Goal: Task Accomplishment & Management: Complete application form

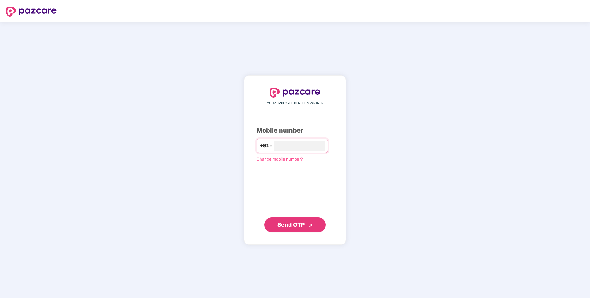
type input "**********"
click at [302, 226] on span "Send OTP" at bounding box center [290, 224] width 27 height 6
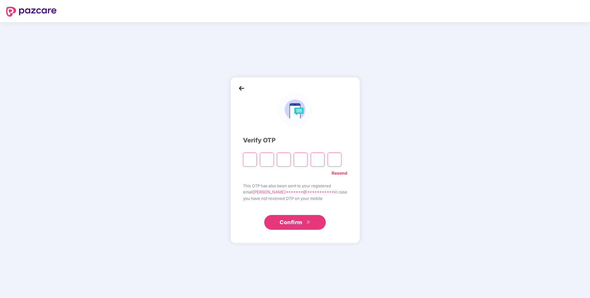
paste input "*"
type input "*"
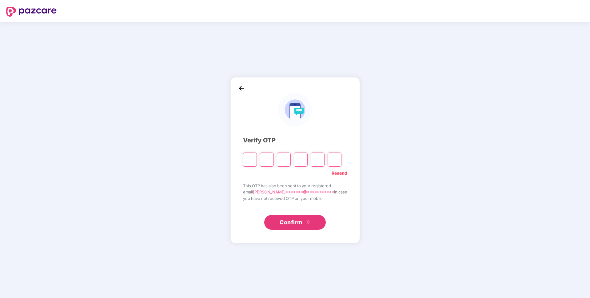
type input "*"
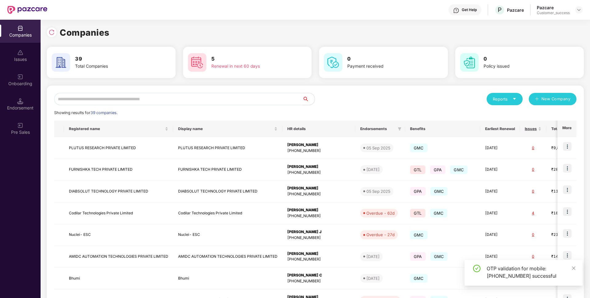
click at [212, 95] on input "text" at bounding box center [178, 99] width 248 height 12
click at [196, 98] on input "text" at bounding box center [178, 99] width 248 height 12
type input "*"
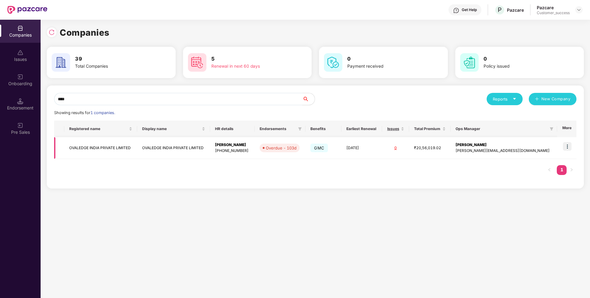
type input "****"
click at [571, 146] on img at bounding box center [567, 146] width 9 height 9
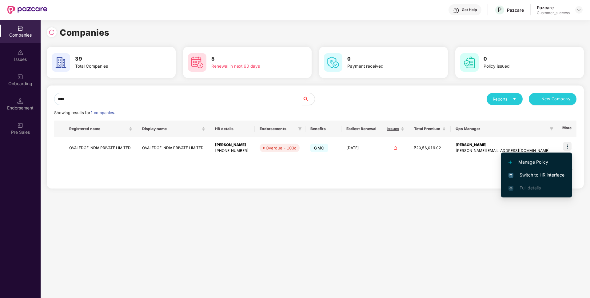
click at [533, 172] on span "Switch to HR interface" at bounding box center [536, 175] width 56 height 7
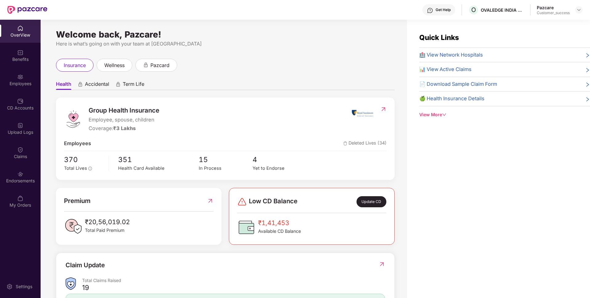
click at [0, 88] on div "Employees" at bounding box center [20, 79] width 41 height 23
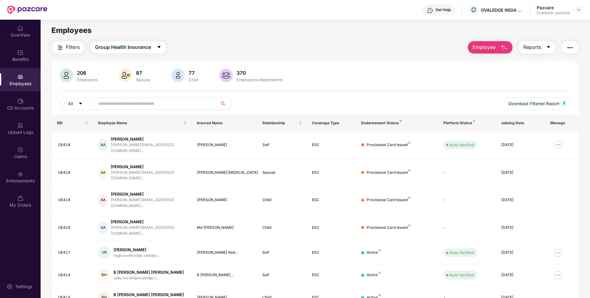
click at [141, 105] on input "text" at bounding box center [153, 103] width 110 height 9
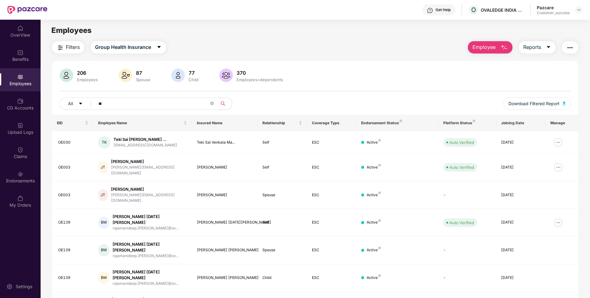
type input "*"
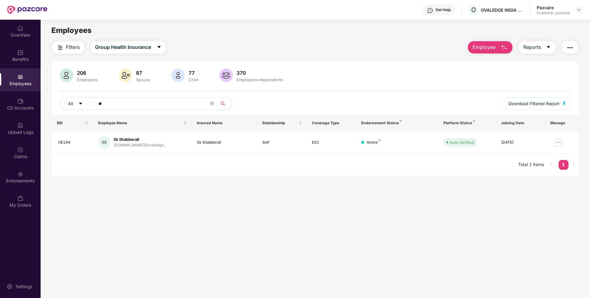
type input "*"
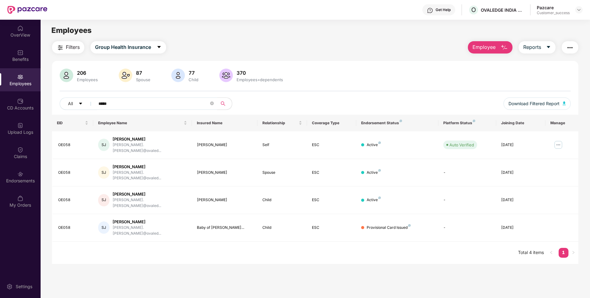
type input "*****"
click at [470, 21] on div "OVALEDGE INDIA PRIVATE LIMITED" at bounding box center [503, 22] width 71 height 10
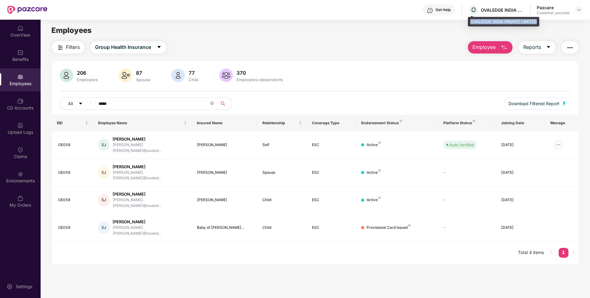
click at [470, 21] on div "OVALEDGE INDIA PRIVATE LIMITED" at bounding box center [503, 22] width 71 height 10
copy div "OVALEDGE INDIA PRIVATE LIMITED"
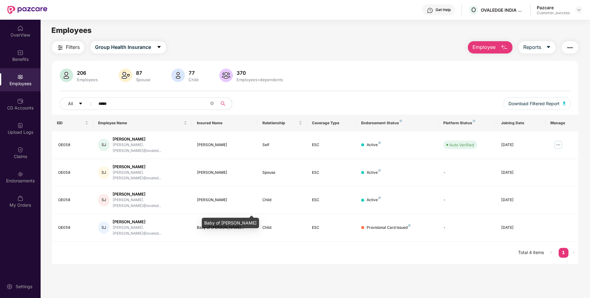
click at [210, 221] on div "Baby of [PERSON_NAME]" at bounding box center [230, 223] width 57 height 10
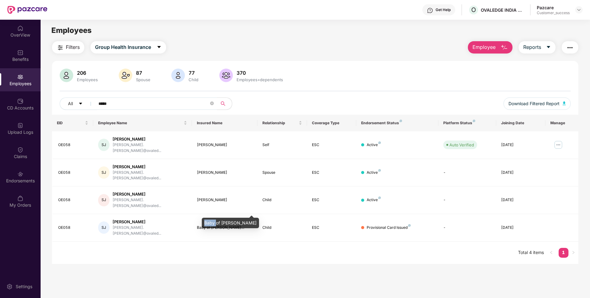
copy div "Baby of [PERSON_NAME]"
click at [560, 140] on img at bounding box center [558, 145] width 10 height 10
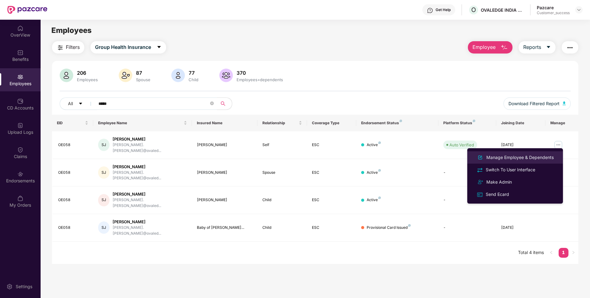
click at [536, 156] on div "Manage Employee & Dependents" at bounding box center [520, 157] width 70 height 7
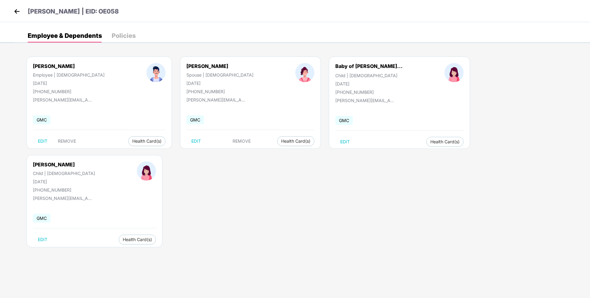
click at [335, 82] on div "[DATE]" at bounding box center [368, 83] width 67 height 5
copy div "[DATE]"
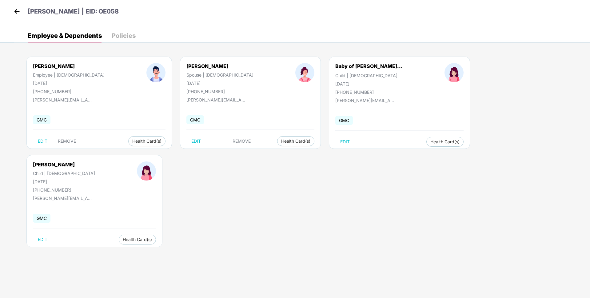
click at [127, 41] on div "Policies" at bounding box center [124, 36] width 24 height 14
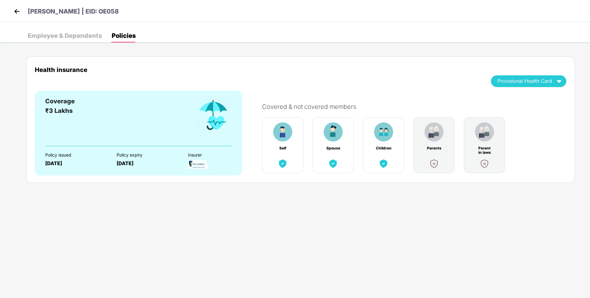
drag, startPoint x: 100, startPoint y: 11, endPoint x: 123, endPoint y: 11, distance: 23.4
click at [123, 11] on div "[PERSON_NAME] | EID: OE058" at bounding box center [295, 11] width 590 height 22
copy p "OE058"
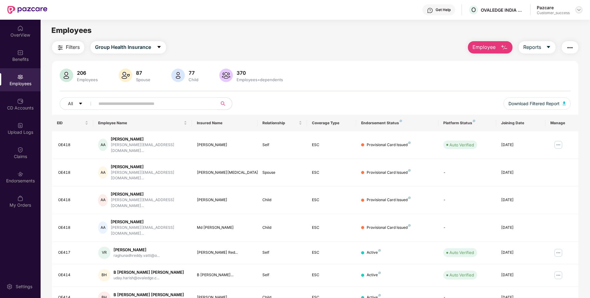
click at [581, 9] on img at bounding box center [578, 9] width 5 height 5
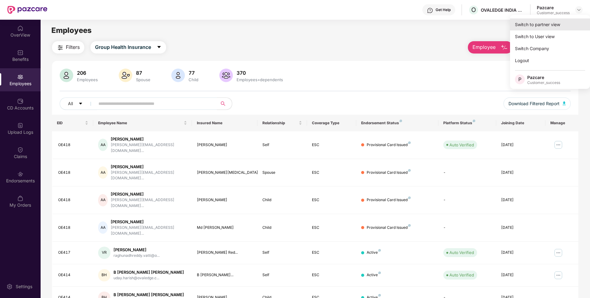
click at [542, 22] on div "Switch to partner view" at bounding box center [550, 24] width 80 height 12
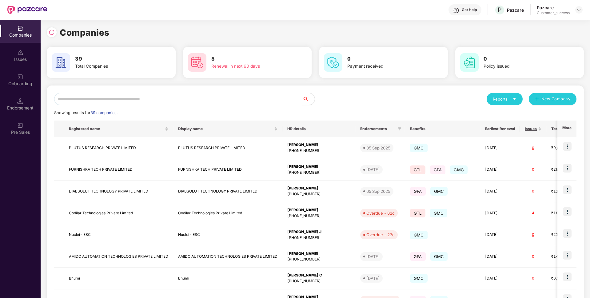
click at [212, 92] on div "Reports New Company Showing results for 39 companies. Registered name Display n…" at bounding box center [315, 234] width 537 height 299
click at [196, 99] on input "text" at bounding box center [178, 99] width 248 height 12
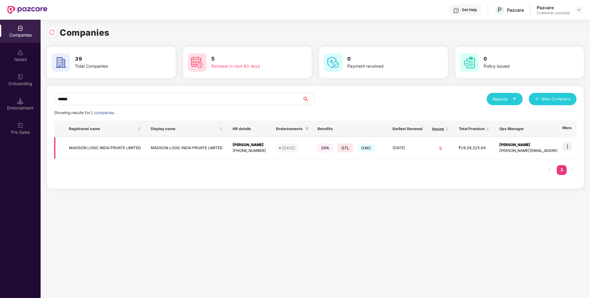
type input "******"
click at [569, 143] on img at bounding box center [567, 146] width 9 height 9
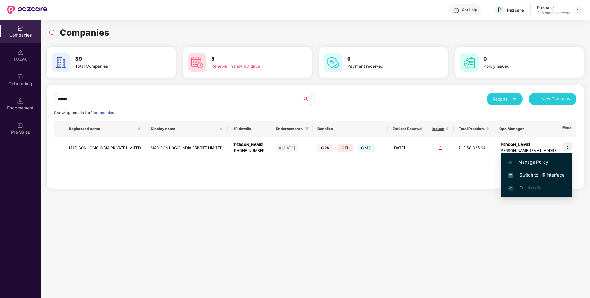
click at [530, 174] on span "Switch to HR interface" at bounding box center [536, 175] width 56 height 7
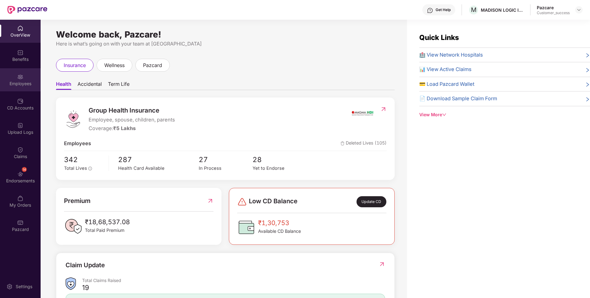
click at [0, 81] on div "Employees" at bounding box center [20, 84] width 41 height 6
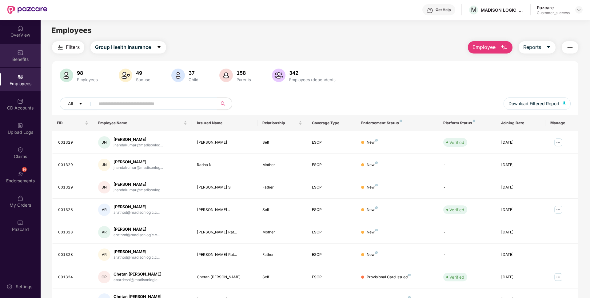
click at [20, 58] on div "Benefits" at bounding box center [20, 59] width 41 height 6
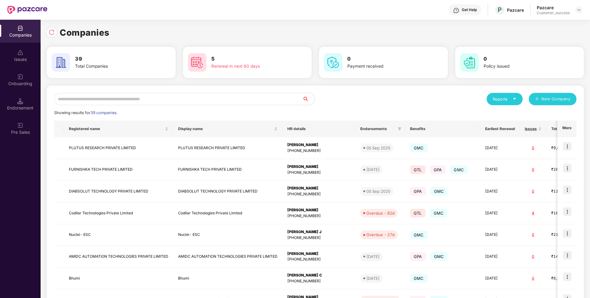
click at [235, 100] on input "text" at bounding box center [178, 99] width 248 height 12
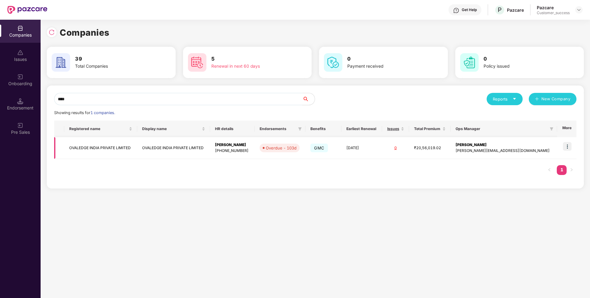
type input "****"
click at [570, 147] on img at bounding box center [567, 146] width 9 height 9
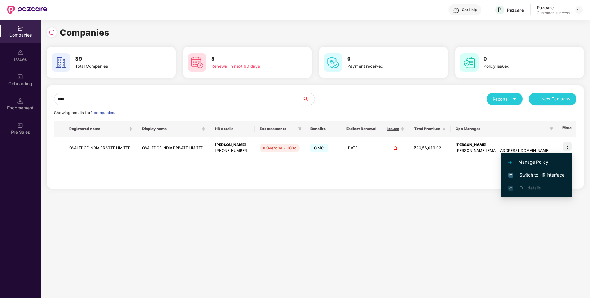
click at [526, 172] on span "Switch to HR interface" at bounding box center [536, 175] width 56 height 7
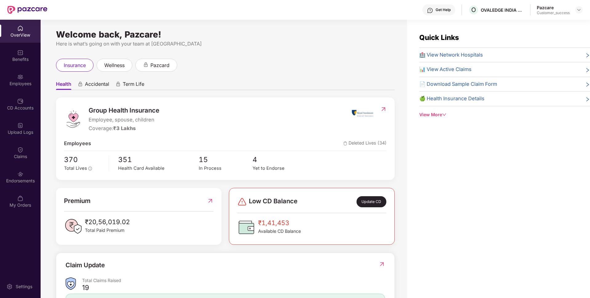
click at [13, 84] on div "Employees" at bounding box center [20, 84] width 41 height 6
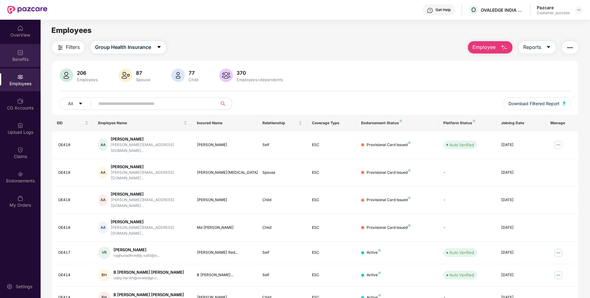
click at [27, 64] on div "Benefits" at bounding box center [20, 55] width 41 height 23
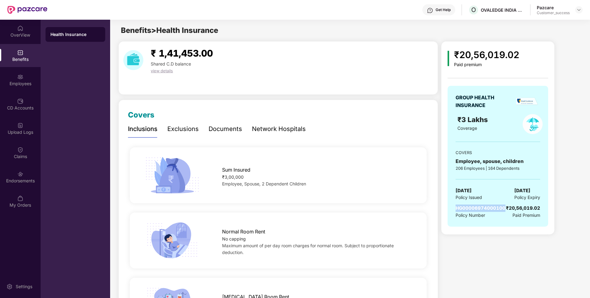
drag, startPoint x: 453, startPoint y: 206, endPoint x: 503, endPoint y: 209, distance: 49.6
click at [503, 209] on div "GROUP HEALTH INSURANCE ₹3 Lakhs Coverage COVERS Employee, spouse, children 206 …" at bounding box center [497, 156] width 101 height 141
copy span "HG00006974000100"
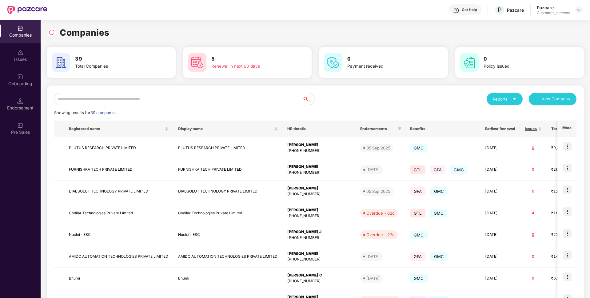
click at [61, 101] on input "text" at bounding box center [178, 99] width 248 height 12
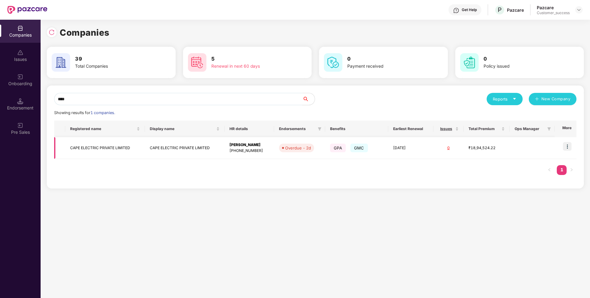
type input "****"
click at [80, 150] on td "CAPE ELECTRIC PRIVATE LIMITED" at bounding box center [105, 148] width 80 height 22
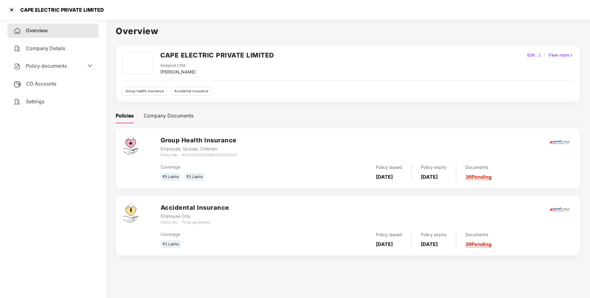
click at [536, 54] on div at bounding box center [539, 55] width 7 height 7
select select "*****"
select select "******"
select select "**********"
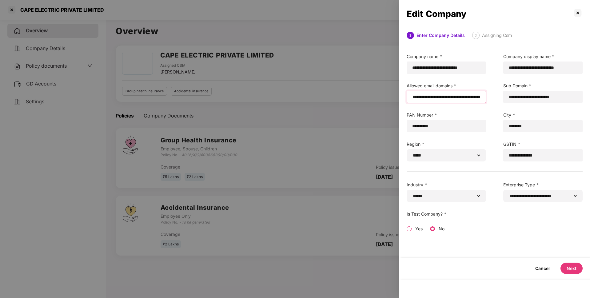
click at [457, 96] on input "**********" at bounding box center [446, 97] width 69 height 6
paste input "*********"
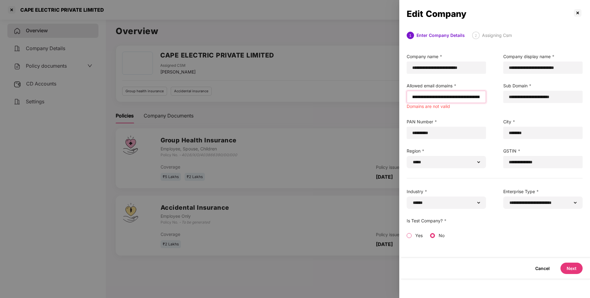
click at [439, 98] on input "**********" at bounding box center [446, 97] width 68 height 6
click at [460, 120] on label "PAN Number *" at bounding box center [445, 121] width 79 height 7
click at [431, 98] on input "**********" at bounding box center [446, 97] width 68 height 6
click at [565, 270] on button "Next" at bounding box center [571, 268] width 22 height 11
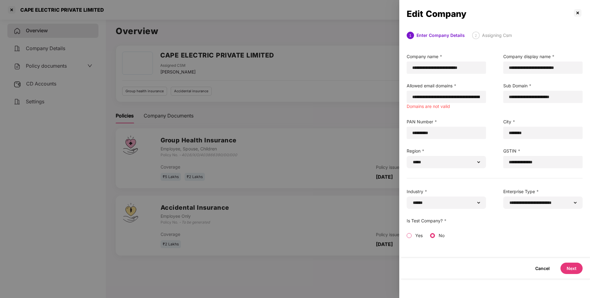
click at [570, 268] on button "Next" at bounding box center [571, 268] width 22 height 11
click at [368, 115] on div at bounding box center [295, 149] width 590 height 298
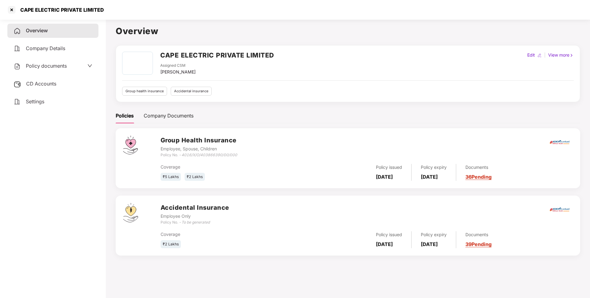
click at [530, 52] on div "Edit" at bounding box center [531, 55] width 10 height 7
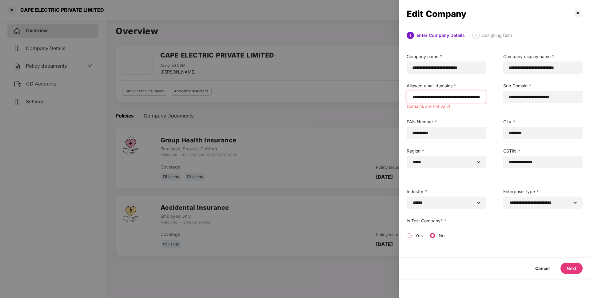
click at [413, 98] on input "**********" at bounding box center [446, 97] width 68 height 6
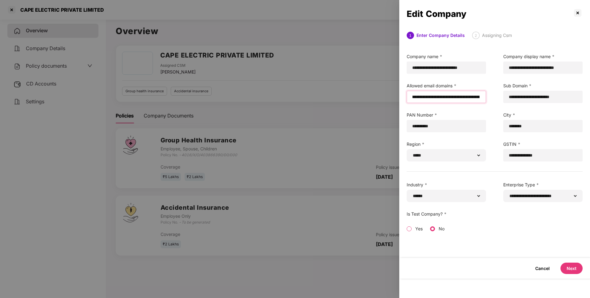
type input "**********"
click at [568, 268] on button "Next" at bounding box center [571, 268] width 22 height 11
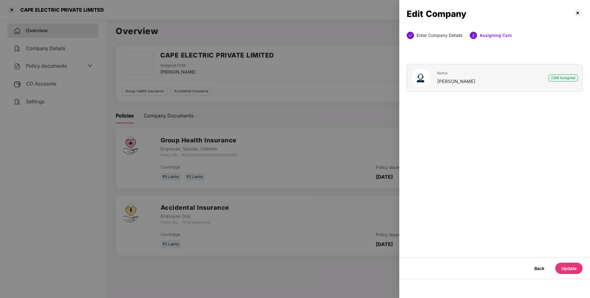
click at [568, 268] on button "Update" at bounding box center [568, 268] width 27 height 11
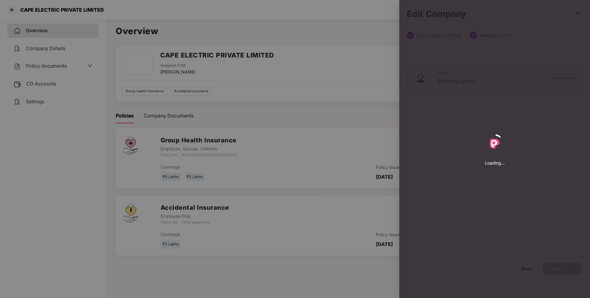
select select "*****"
select select "******"
select select "**********"
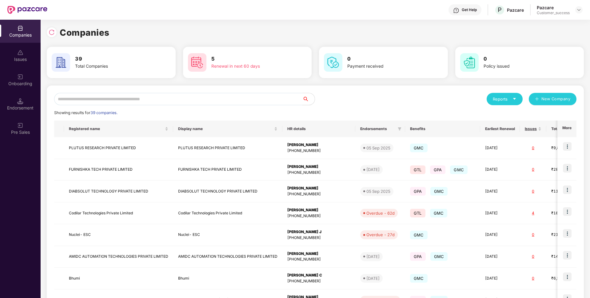
click at [157, 101] on input "text" at bounding box center [178, 99] width 248 height 12
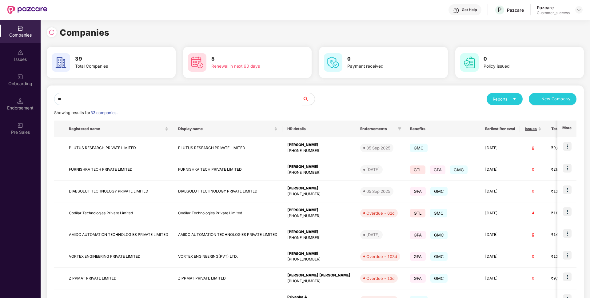
type input "*"
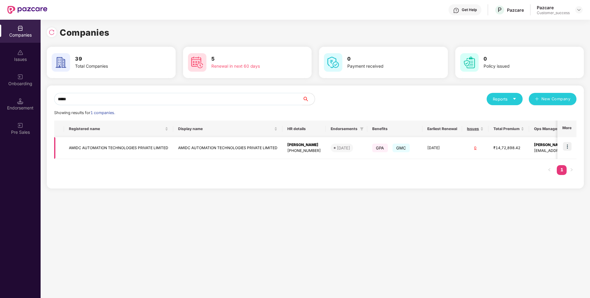
type input "*****"
click at [566, 151] on img at bounding box center [567, 146] width 9 height 9
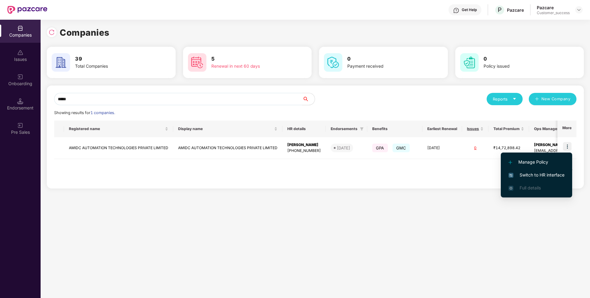
click at [533, 175] on span "Switch to HR interface" at bounding box center [536, 175] width 56 height 7
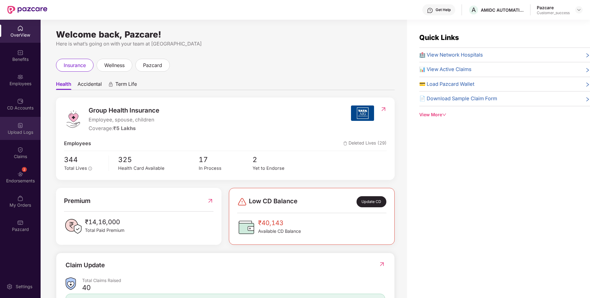
click at [0, 118] on div "Upload Logs" at bounding box center [20, 128] width 41 height 23
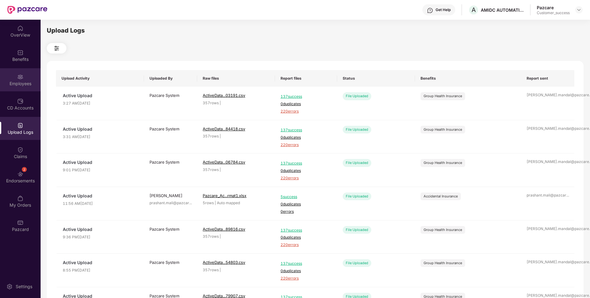
click at [0, 84] on div "Employees" at bounding box center [20, 84] width 41 height 6
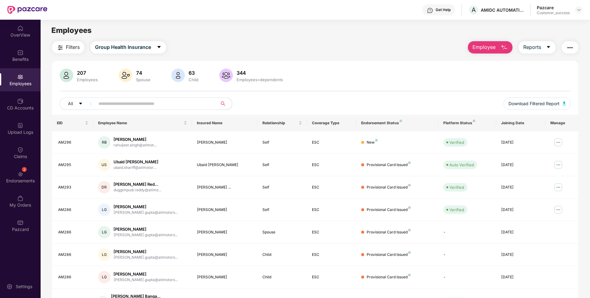
click at [493, 47] on span "Employee" at bounding box center [483, 47] width 23 height 8
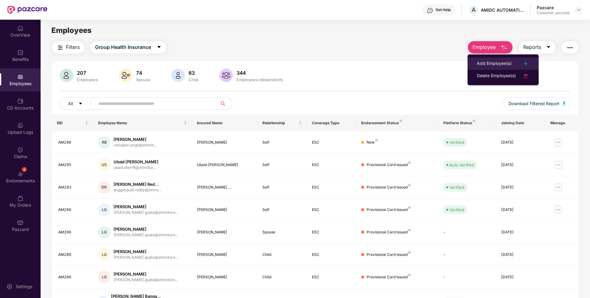
click at [483, 62] on div "Add Employee(s)" at bounding box center [494, 63] width 35 height 7
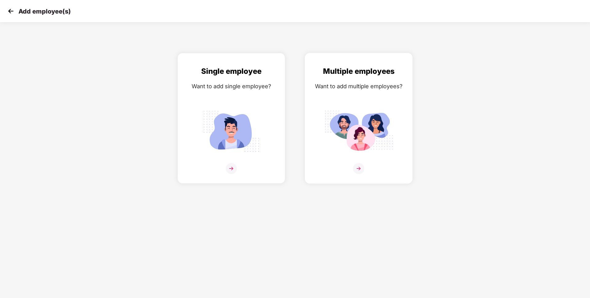
click at [362, 164] on img at bounding box center [358, 168] width 11 height 11
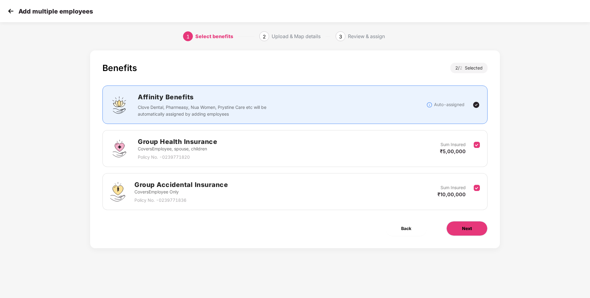
click at [475, 230] on button "Next" at bounding box center [466, 228] width 41 height 15
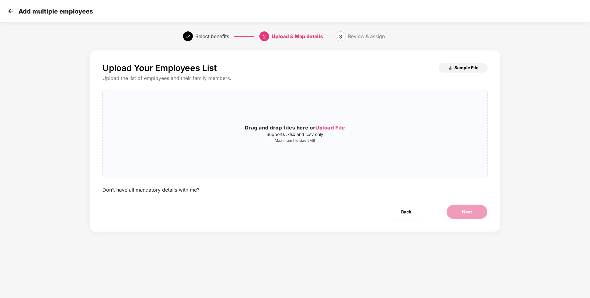
click at [471, 69] on span "Sample File" at bounding box center [466, 68] width 24 height 6
click at [324, 125] on span "Upload File" at bounding box center [330, 128] width 30 height 6
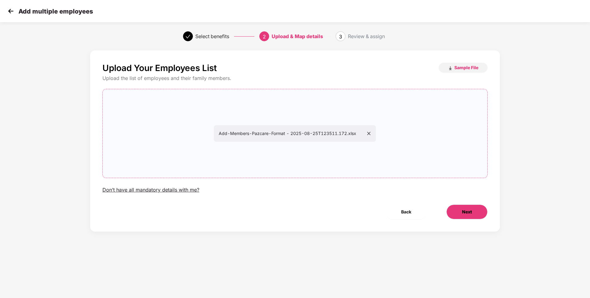
click at [473, 210] on button "Next" at bounding box center [466, 211] width 41 height 15
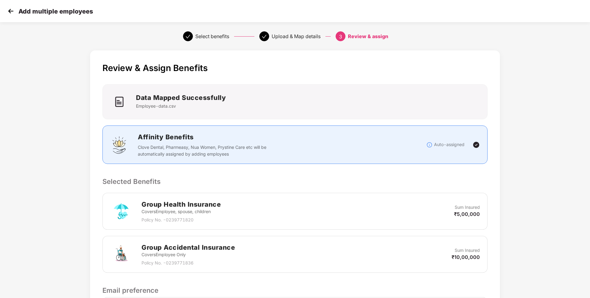
scroll to position [88, 0]
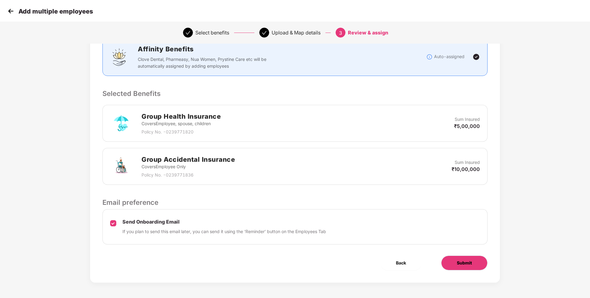
click at [459, 264] on span "Submit" at bounding box center [464, 262] width 15 height 7
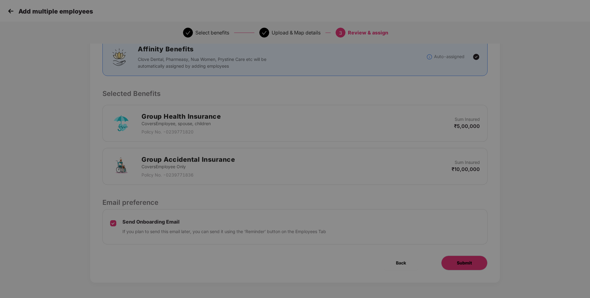
scroll to position [0, 0]
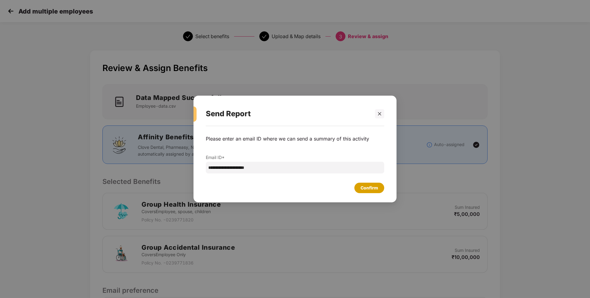
click at [361, 189] on div "Confirm" at bounding box center [369, 187] width 18 height 7
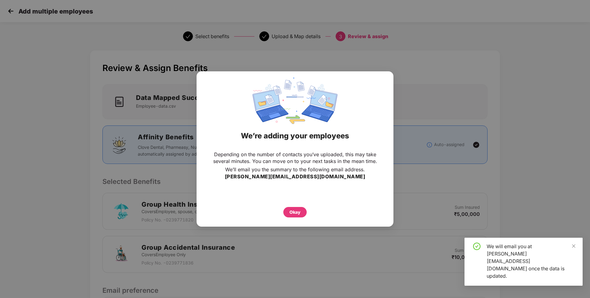
click at [298, 206] on div "Okay" at bounding box center [295, 211] width 172 height 14
click at [296, 208] on div "Okay" at bounding box center [294, 212] width 23 height 10
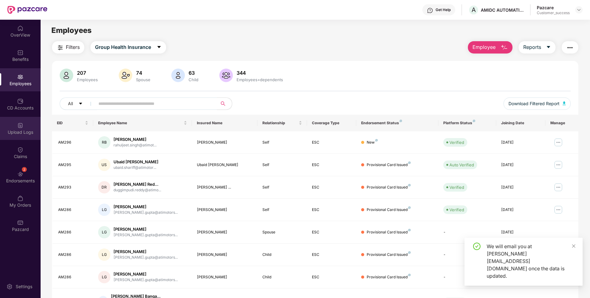
click at [8, 128] on div "Upload Logs" at bounding box center [20, 128] width 41 height 23
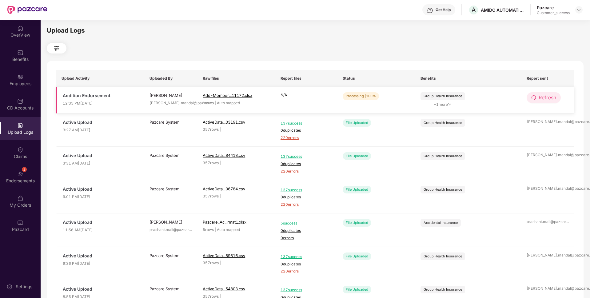
click at [535, 97] on icon "redo" at bounding box center [533, 97] width 4 height 4
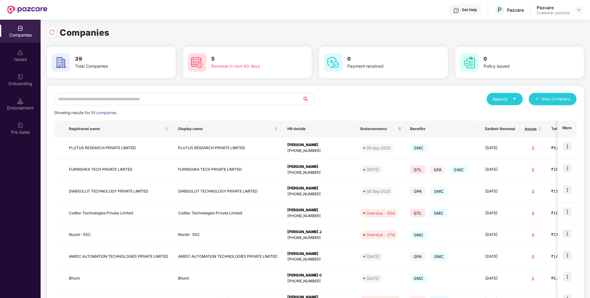
click at [156, 99] on input "text" at bounding box center [178, 99] width 248 height 12
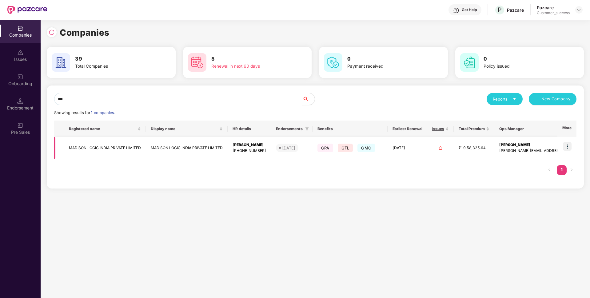
type input "***"
click at [568, 147] on img at bounding box center [567, 146] width 9 height 9
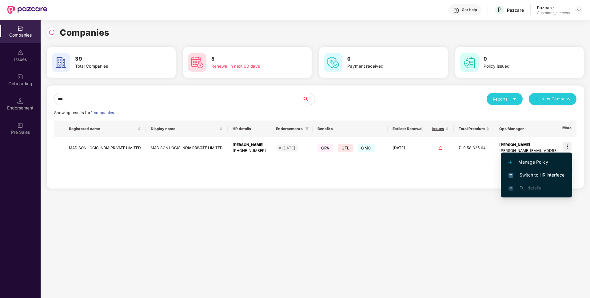
click at [528, 174] on span "Switch to HR interface" at bounding box center [536, 175] width 56 height 7
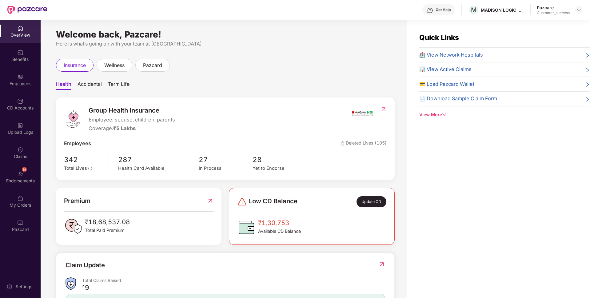
click at [29, 89] on div "Employees" at bounding box center [20, 79] width 41 height 23
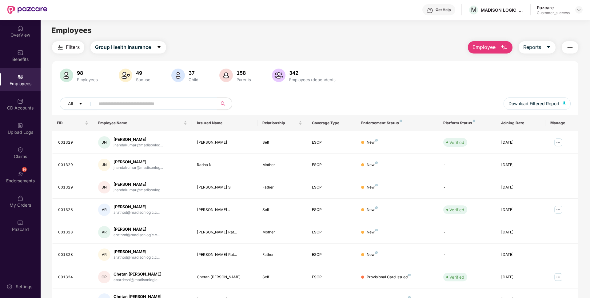
click at [136, 103] on input "text" at bounding box center [153, 103] width 110 height 9
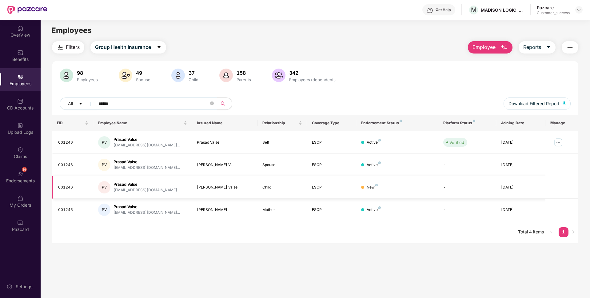
type input "******"
drag, startPoint x: 74, startPoint y: 186, endPoint x: 54, endPoint y: 186, distance: 20.0
click at [54, 186] on td "001246" at bounding box center [72, 187] width 41 height 22
copy div "001246"
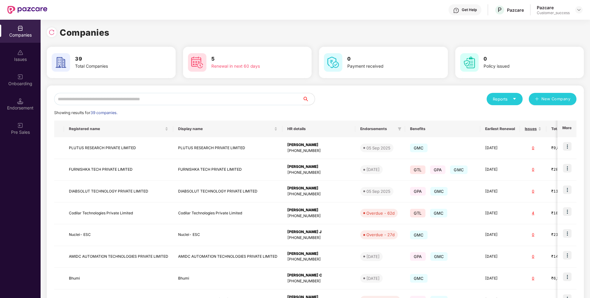
click at [160, 97] on input "text" at bounding box center [178, 99] width 248 height 12
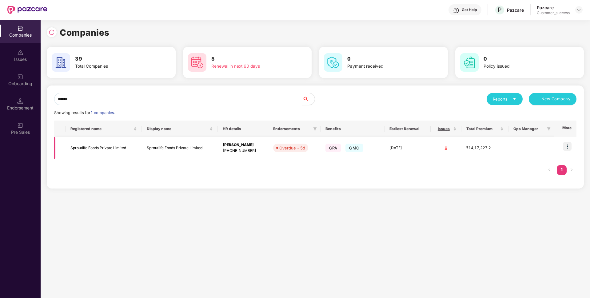
type input "******"
click at [566, 148] on img at bounding box center [567, 146] width 9 height 9
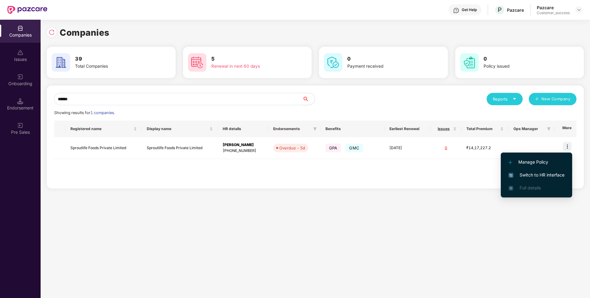
click at [544, 174] on span "Switch to HR interface" at bounding box center [536, 175] width 56 height 7
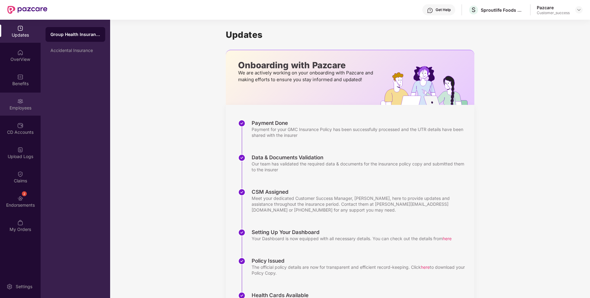
click at [0, 110] on div "Employees" at bounding box center [20, 108] width 41 height 6
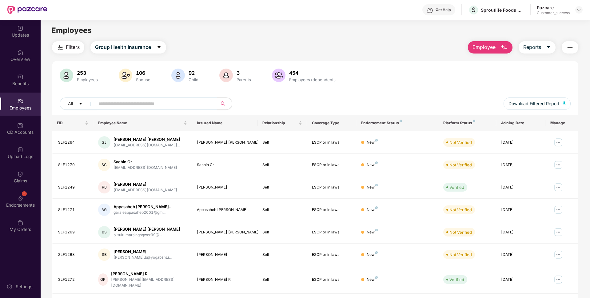
click at [480, 45] on span "Employee" at bounding box center [483, 47] width 23 height 8
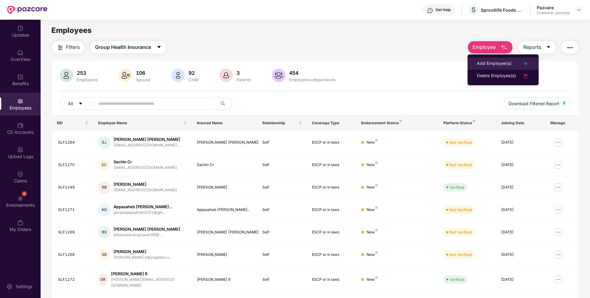
click at [481, 67] on div "Add Employee(s)" at bounding box center [494, 63] width 35 height 7
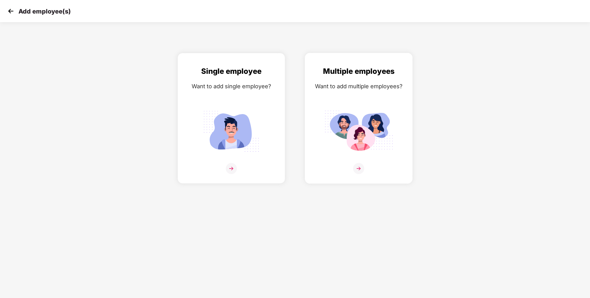
click at [360, 169] on img at bounding box center [358, 168] width 11 height 11
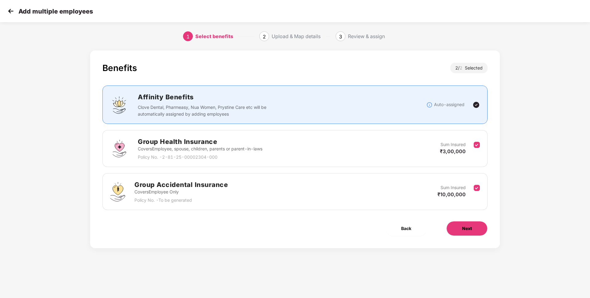
click at [466, 229] on span "Next" at bounding box center [467, 228] width 10 height 7
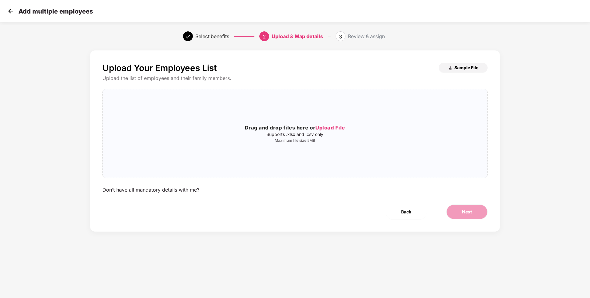
click at [462, 70] on span "Sample File" at bounding box center [466, 68] width 24 height 6
